Goal: Information Seeking & Learning: Learn about a topic

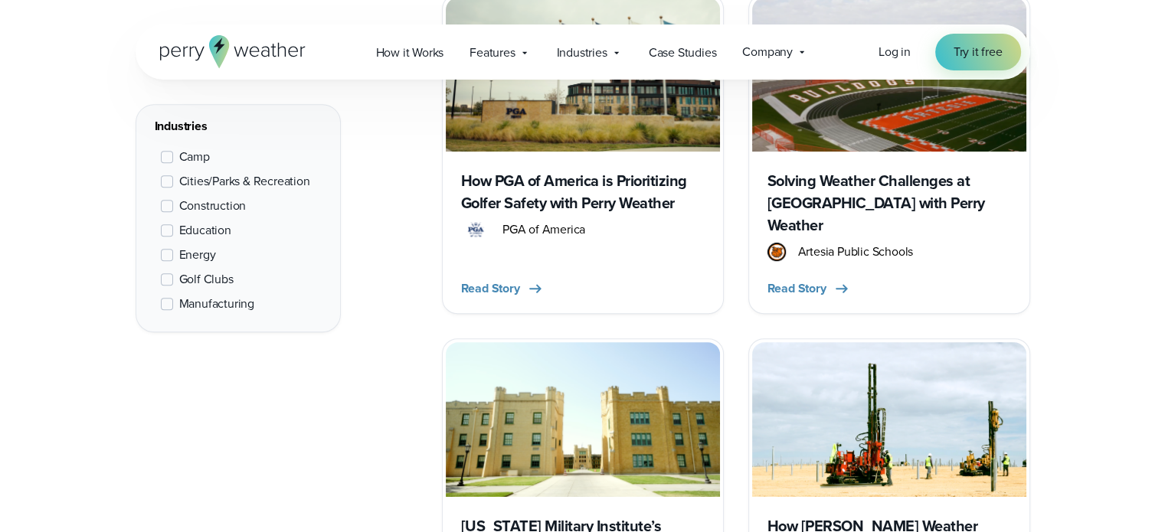
scroll to position [6695, 0]
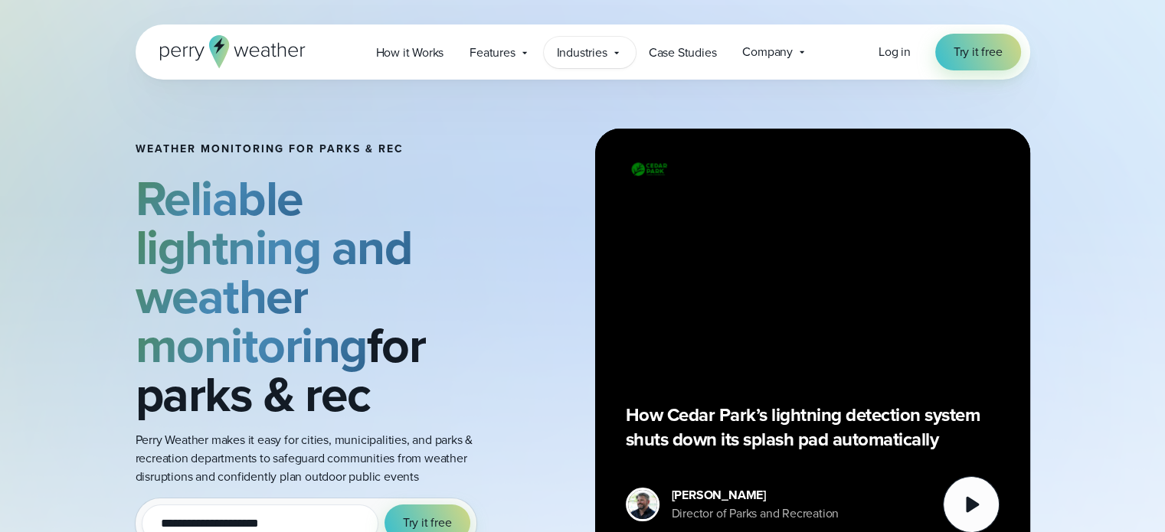
click at [598, 51] on span "Industries" at bounding box center [582, 53] width 51 height 18
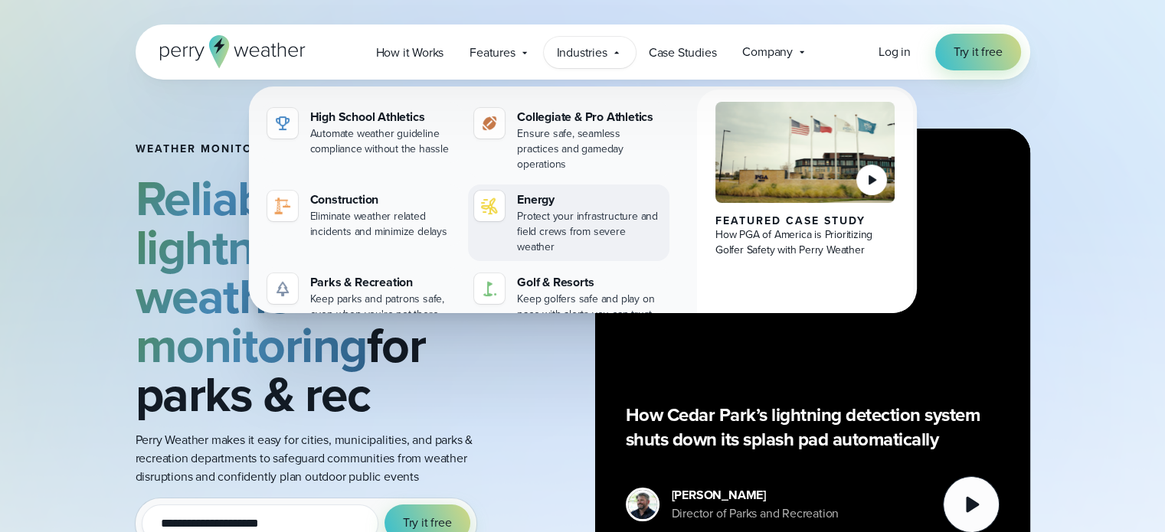
click at [548, 209] on div "Protect your infrastructure and field crews from severe weather" at bounding box center [590, 232] width 146 height 46
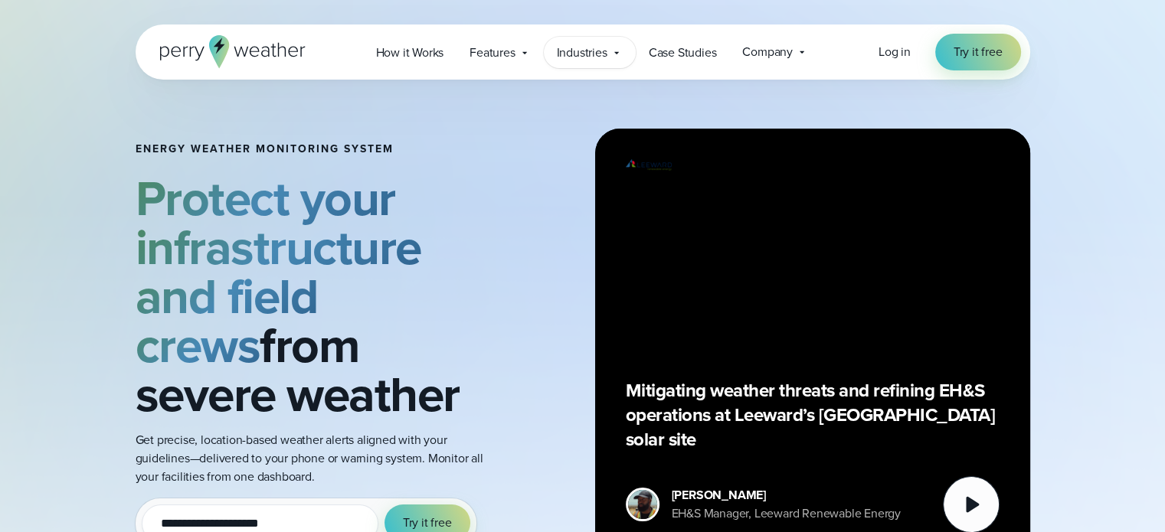
click at [561, 50] on span "Industries" at bounding box center [582, 53] width 51 height 18
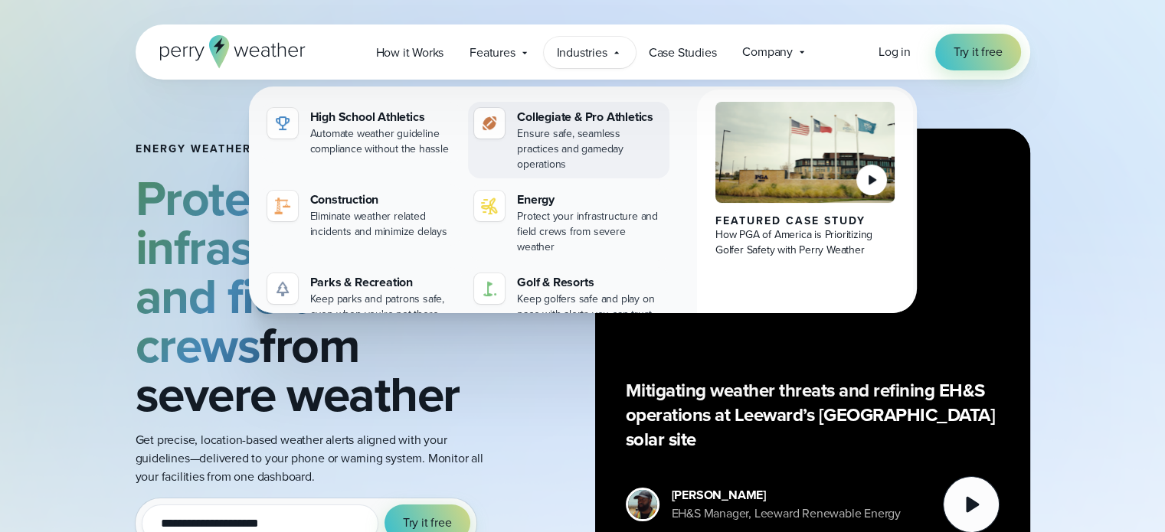
click at [525, 127] on div "Ensure safe, seamless practices and gameday operations" at bounding box center [590, 149] width 146 height 46
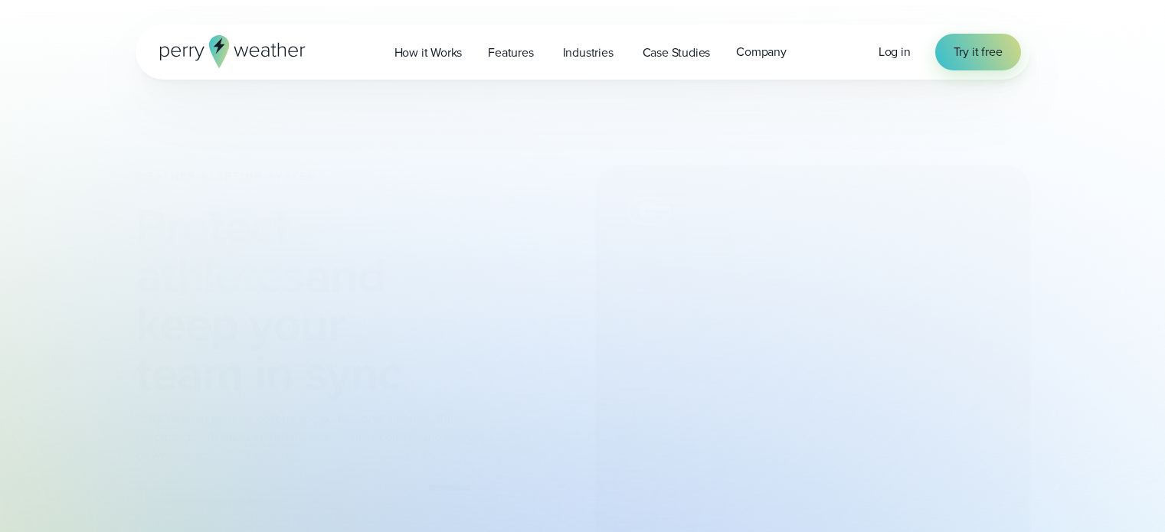
type input "**********"
